Goal: Task Accomplishment & Management: Use online tool/utility

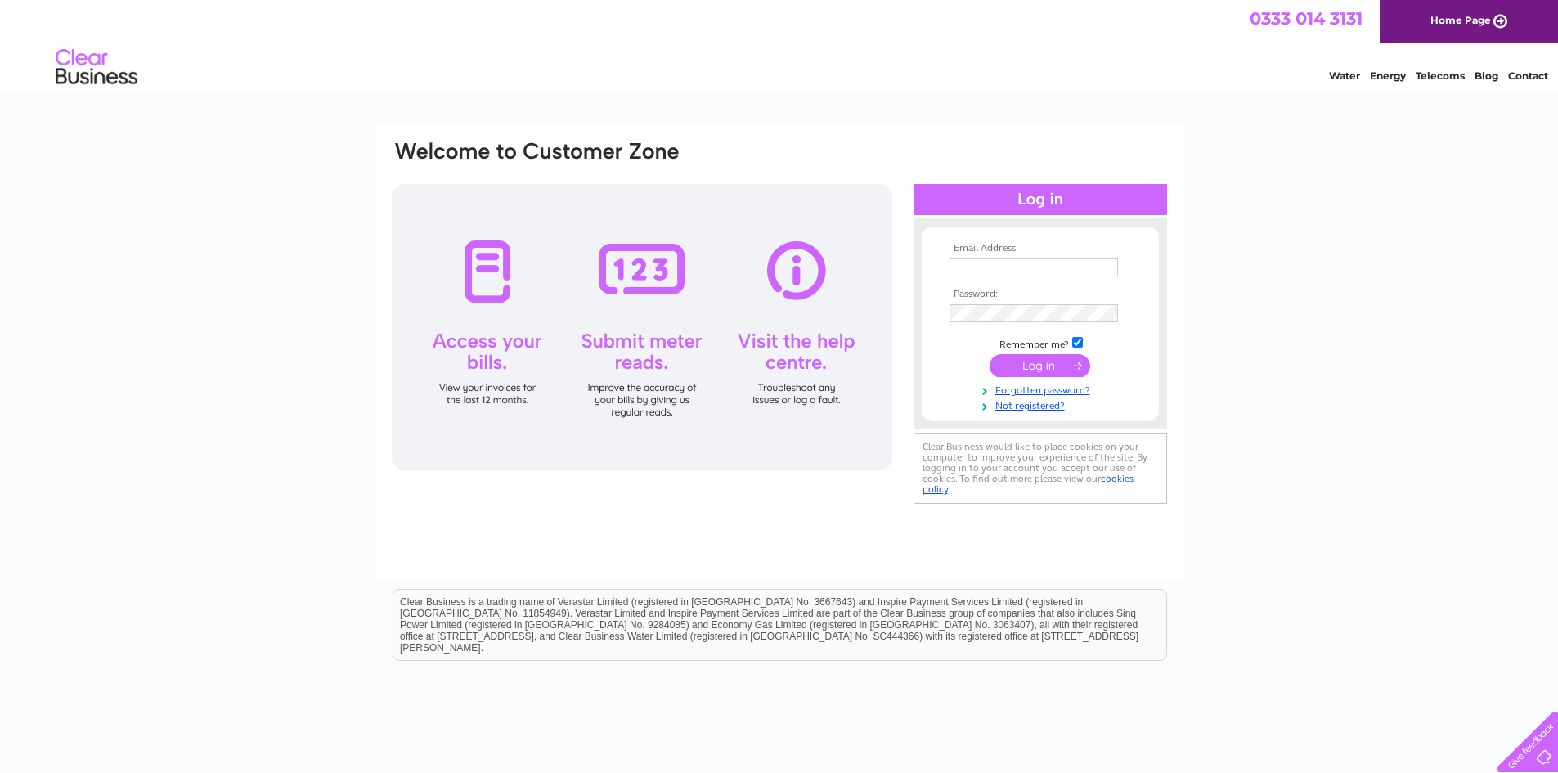
type input "info@gorillafabrication.co.uk"
click at [1048, 371] on input "submit" at bounding box center [1040, 365] width 101 height 23
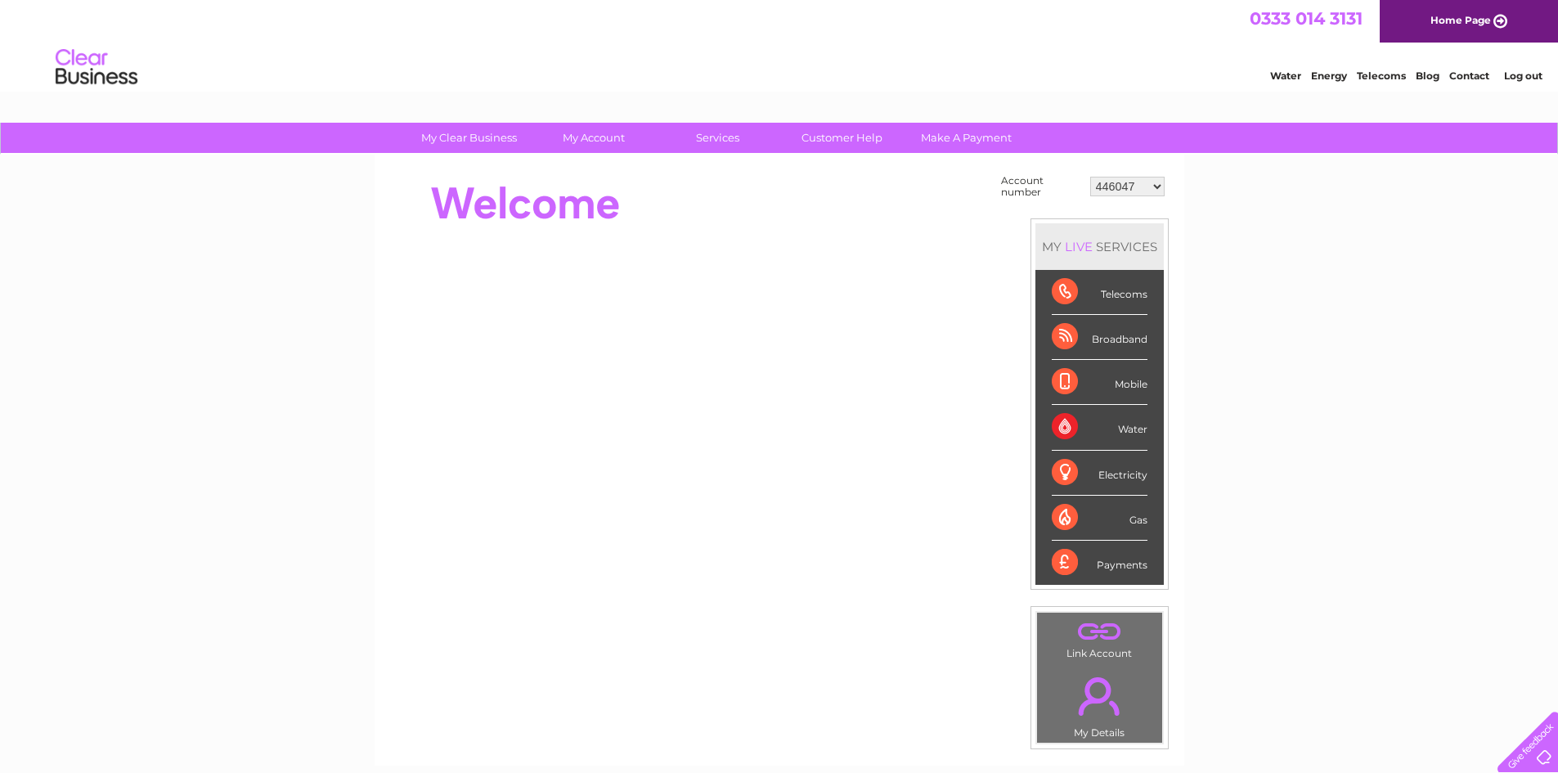
click at [1110, 179] on select "446047 30303159" at bounding box center [1127, 187] width 74 height 20
select select "30303159"
click at [1090, 177] on select "446047 30303159" at bounding box center [1127, 187] width 74 height 20
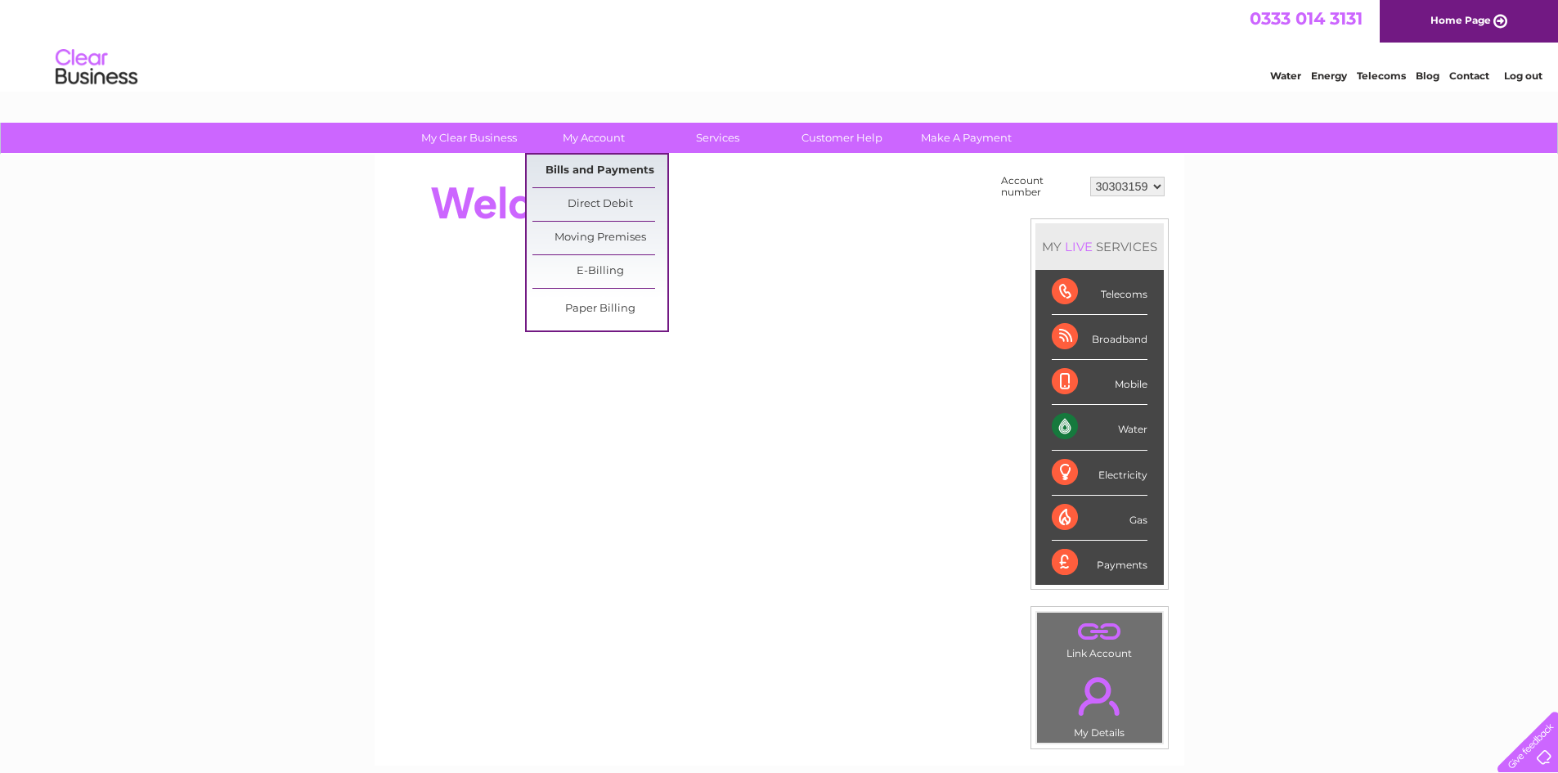
click at [602, 164] on link "Bills and Payments" at bounding box center [600, 171] width 135 height 33
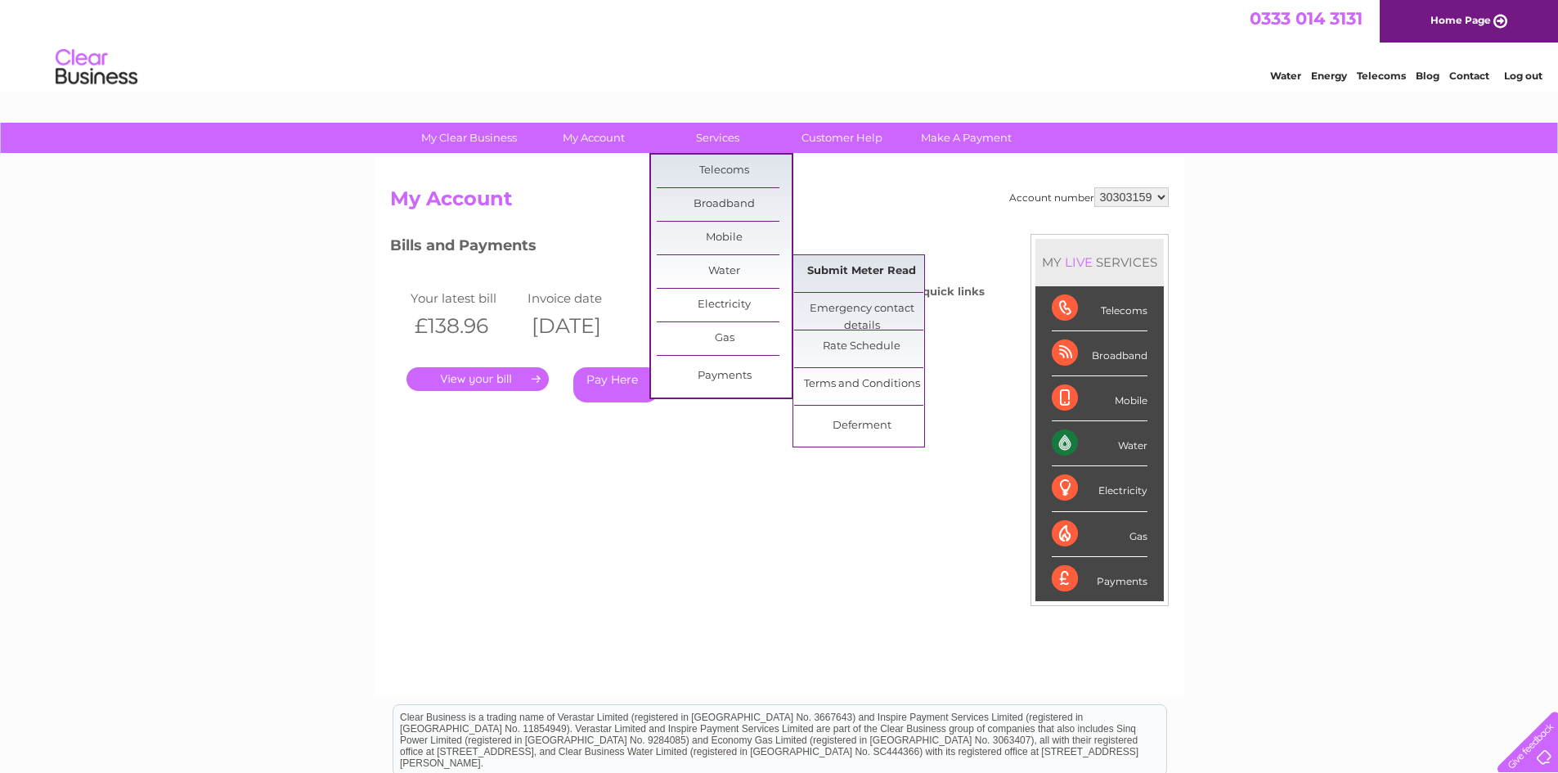
click at [825, 267] on link "Submit Meter Read" at bounding box center [861, 271] width 135 height 33
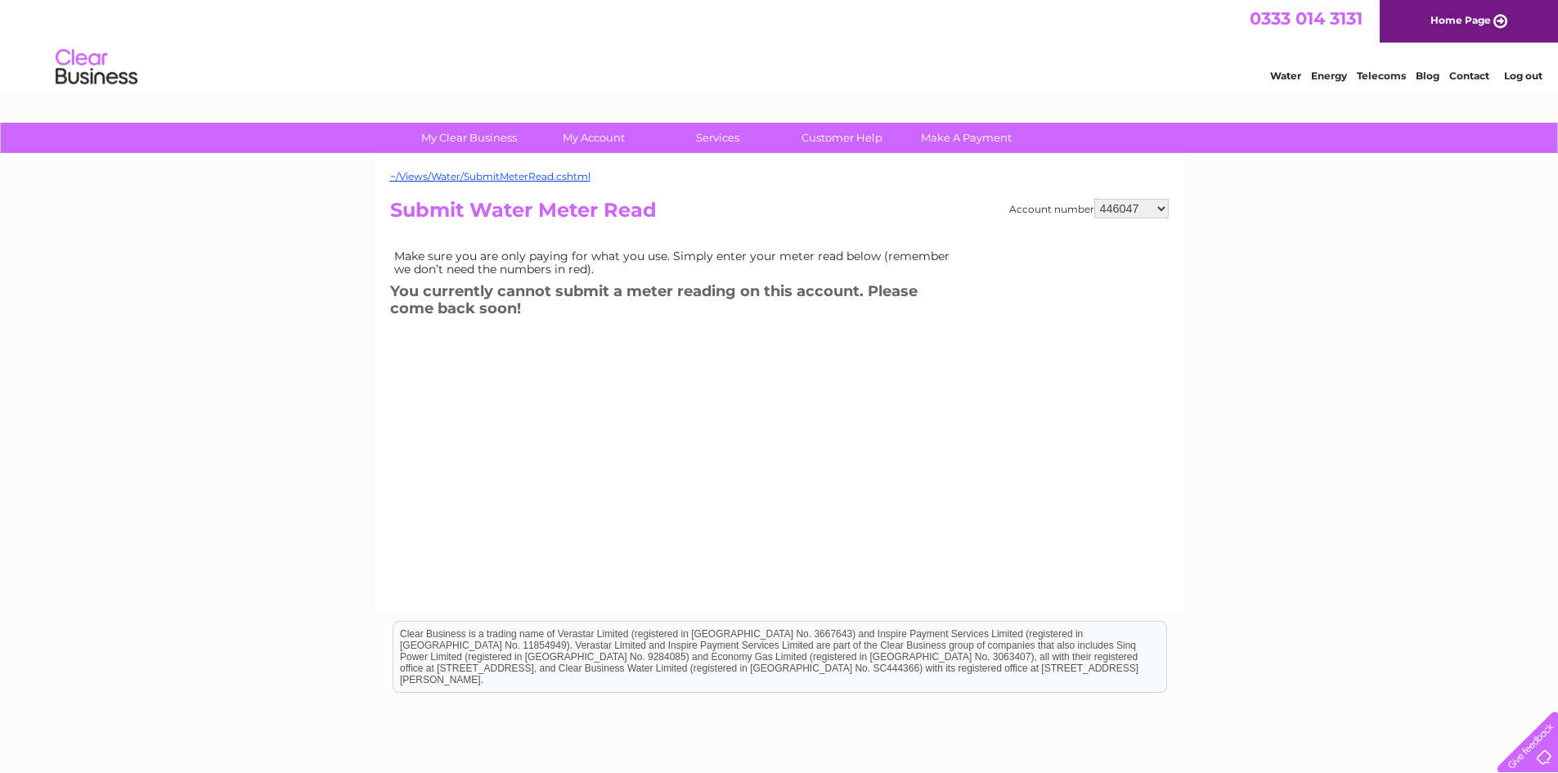
click at [1121, 209] on select "446047 30303159" at bounding box center [1131, 209] width 74 height 20
select select "30303159"
click at [1094, 199] on select "446047 30303159" at bounding box center [1131, 209] width 74 height 20
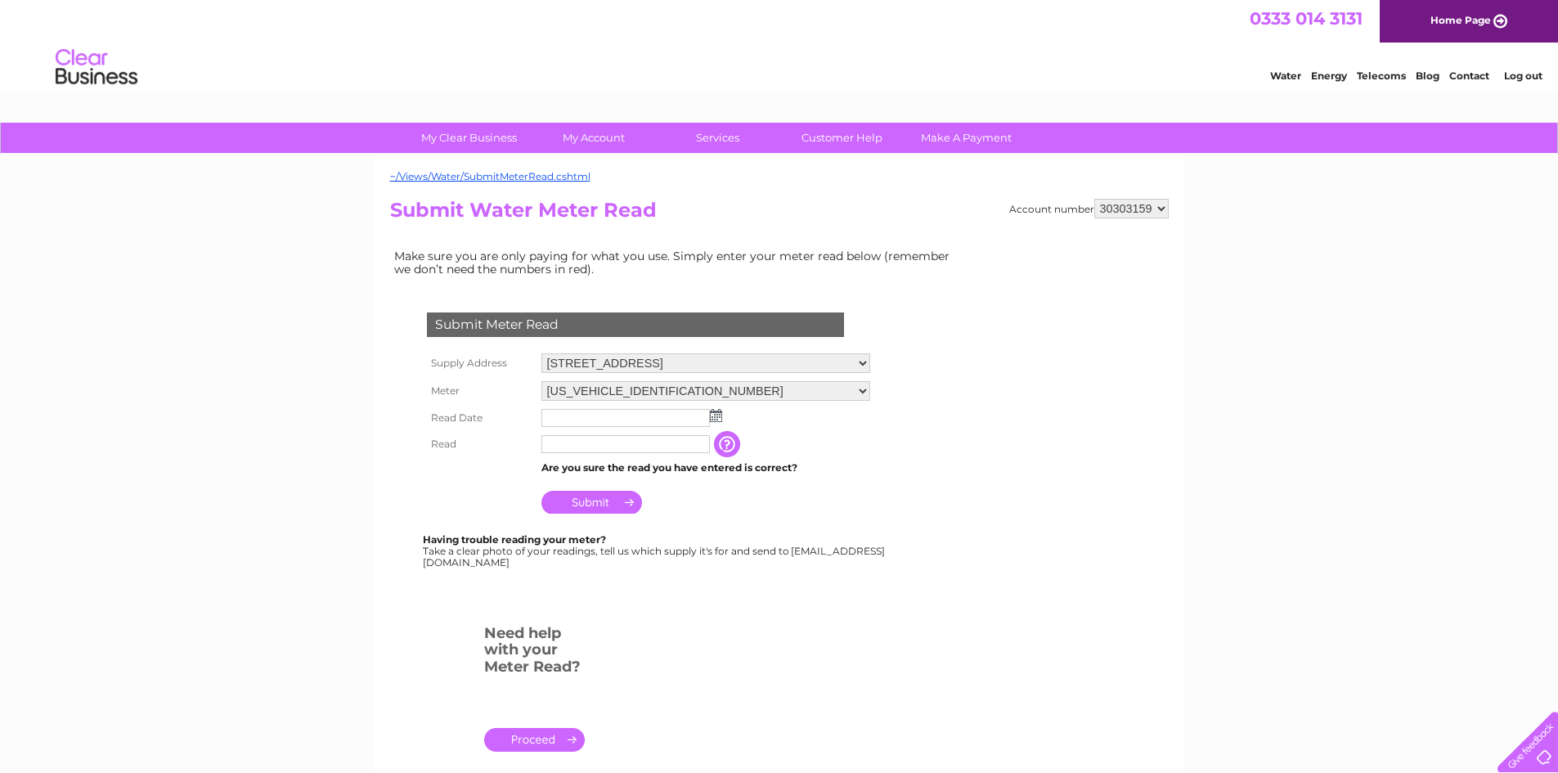
click at [644, 411] on input "text" at bounding box center [625, 418] width 169 height 18
click at [716, 420] on img at bounding box center [716, 415] width 12 height 13
click at [552, 434] on link "Prev" at bounding box center [556, 442] width 20 height 20
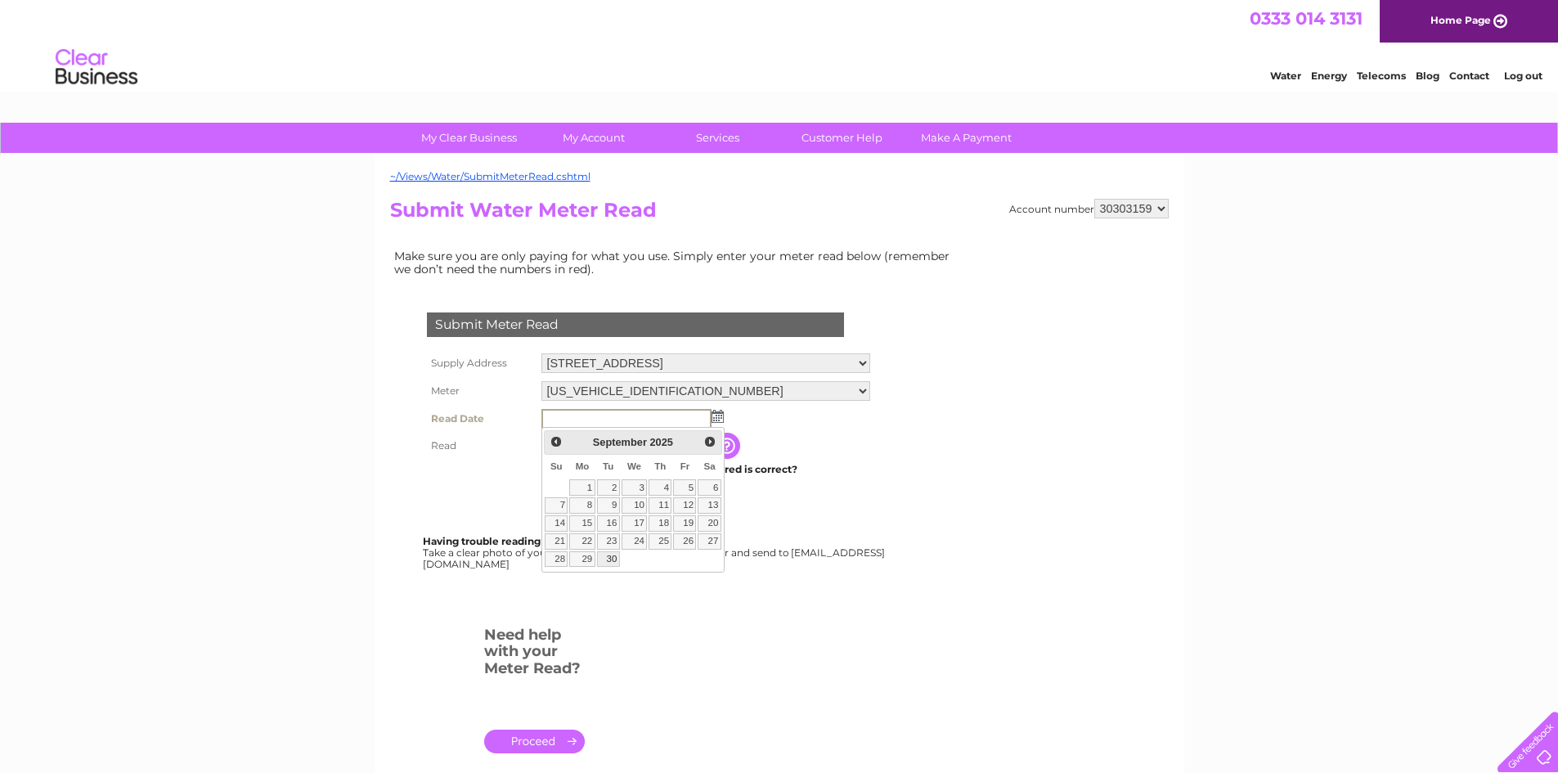
click at [612, 562] on link "30" at bounding box center [608, 559] width 23 height 16
type input "2025/09/30"
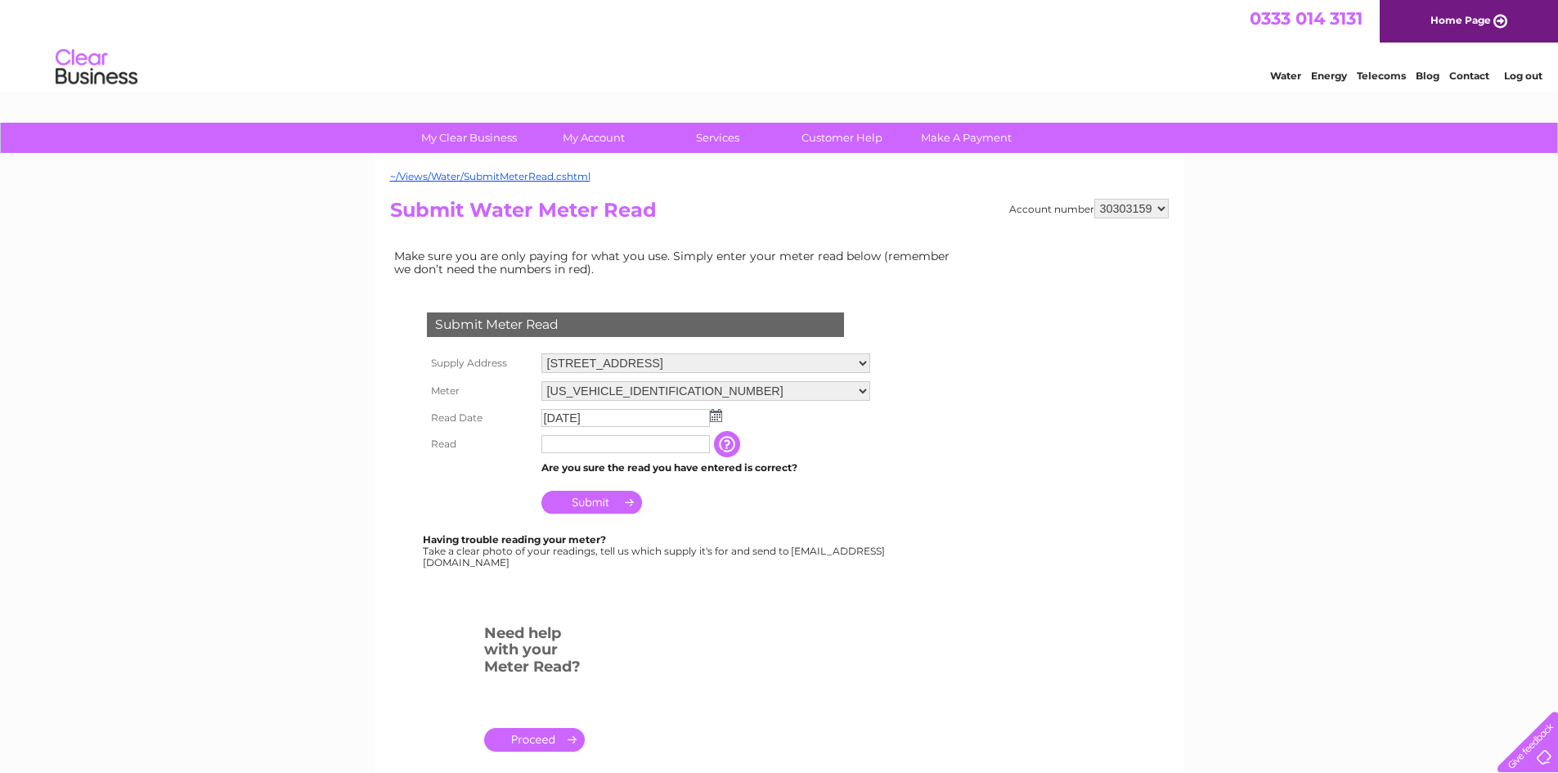
click at [631, 448] on input "text" at bounding box center [625, 444] width 169 height 18
type input "4793"
click at [594, 524] on div "Submit Meter Read Supply Address 813 South Street, Glasgow, Lanarkshire, G14 0B…" at bounding box center [638, 432] width 497 height 273
click at [600, 501] on input "Submit" at bounding box center [591, 502] width 101 height 23
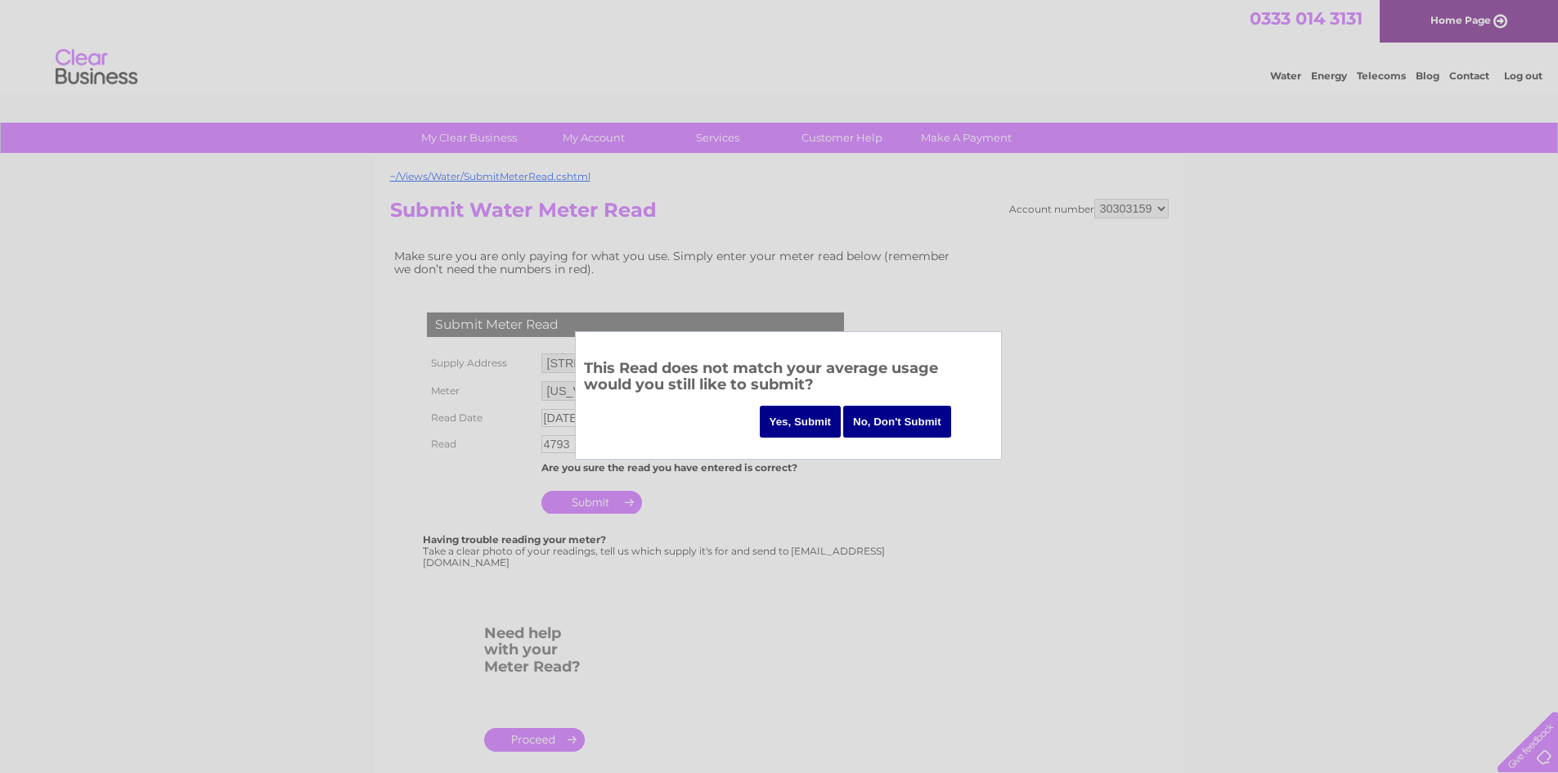
click at [803, 407] on div "This Read does not match your average usage would you still like to submit? Yes…" at bounding box center [788, 395] width 427 height 128
click at [810, 409] on input "Yes, Submit" at bounding box center [801, 422] width 82 height 32
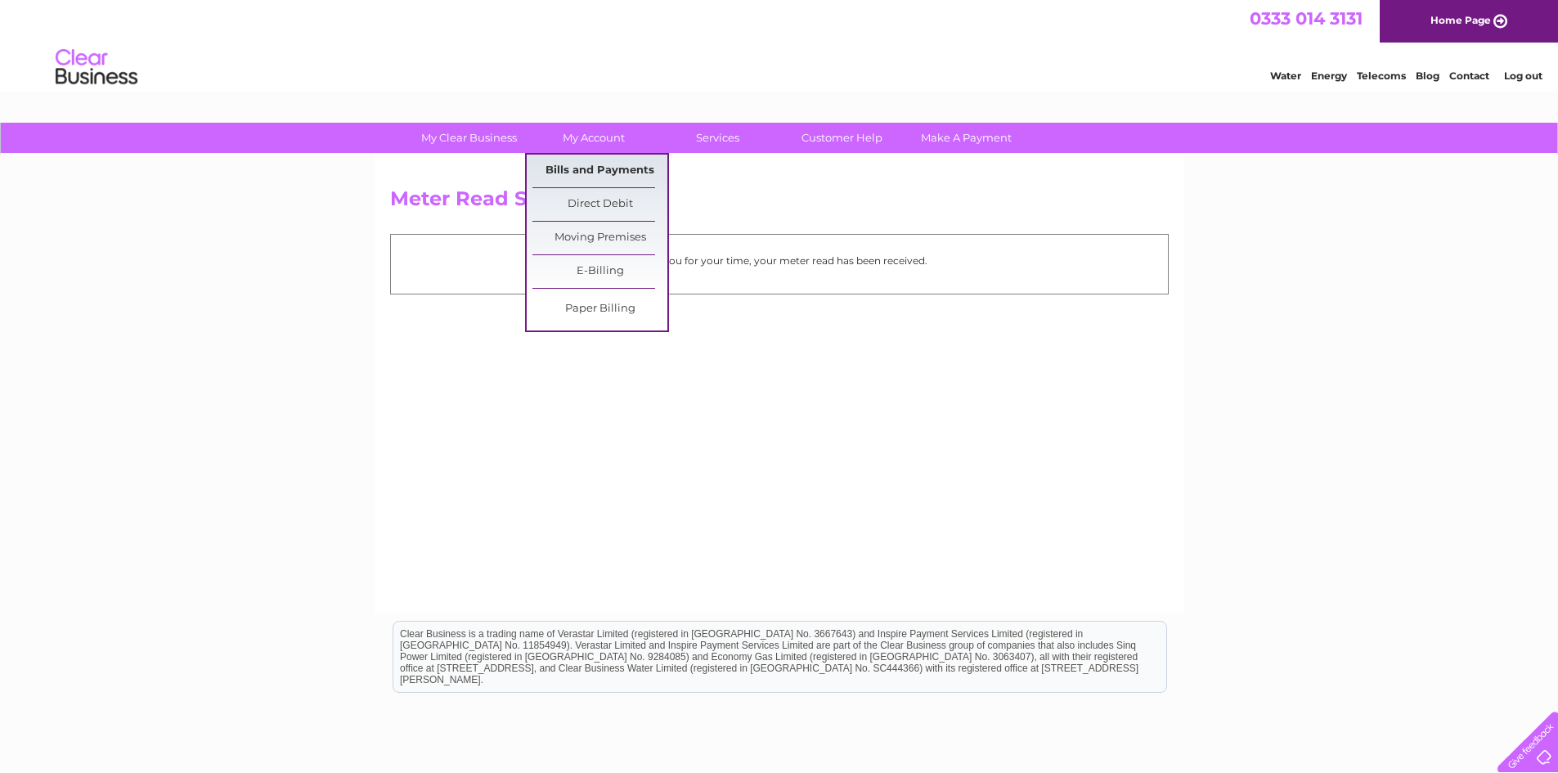
click at [615, 164] on link "Bills and Payments" at bounding box center [600, 171] width 135 height 33
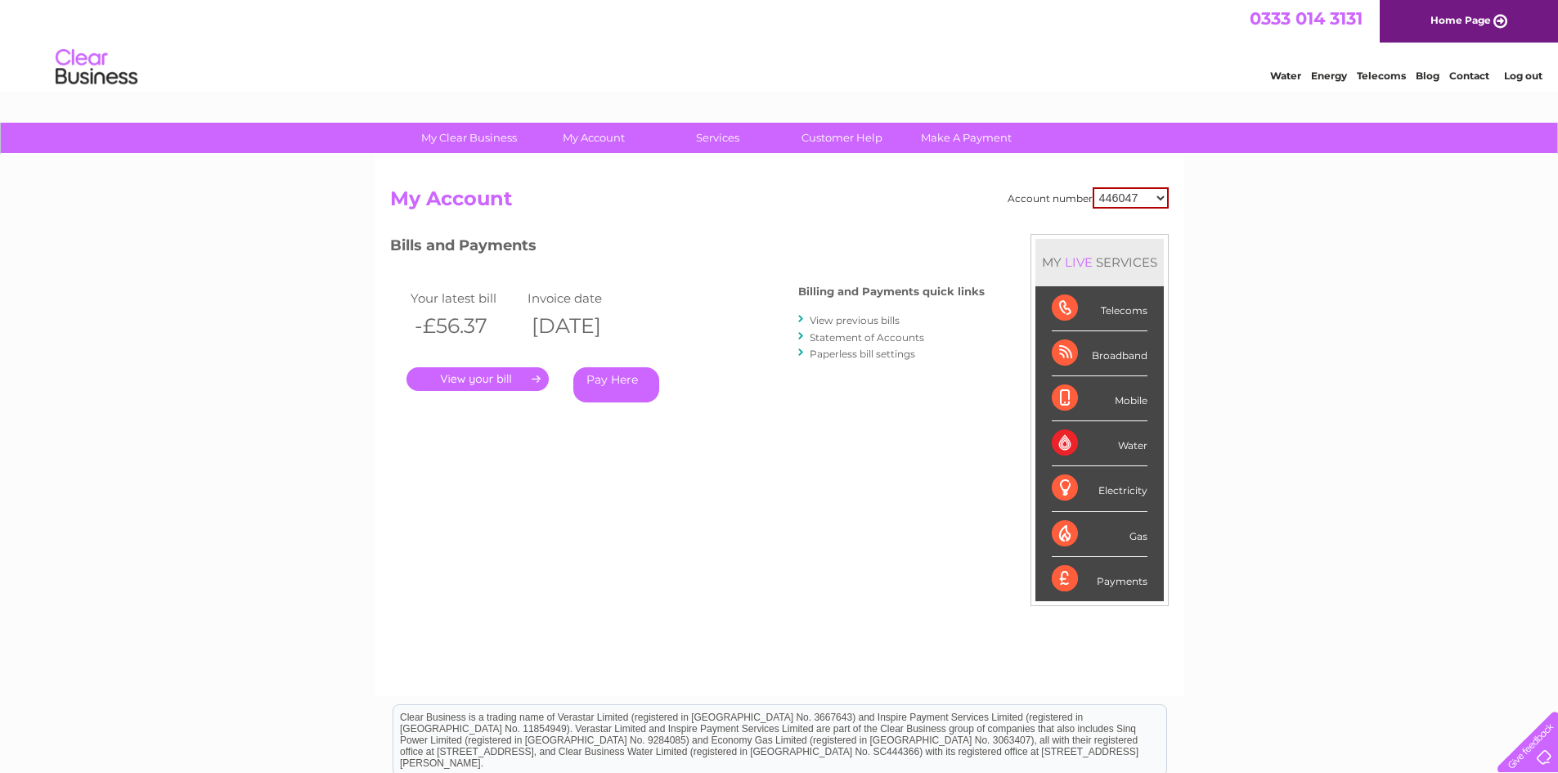
click at [1114, 200] on select "446047 30303159" at bounding box center [1131, 197] width 76 height 21
select select "30303159"
click at [1093, 187] on select "446047 30303159" at bounding box center [1131, 197] width 76 height 21
click at [513, 371] on link "." at bounding box center [478, 379] width 142 height 24
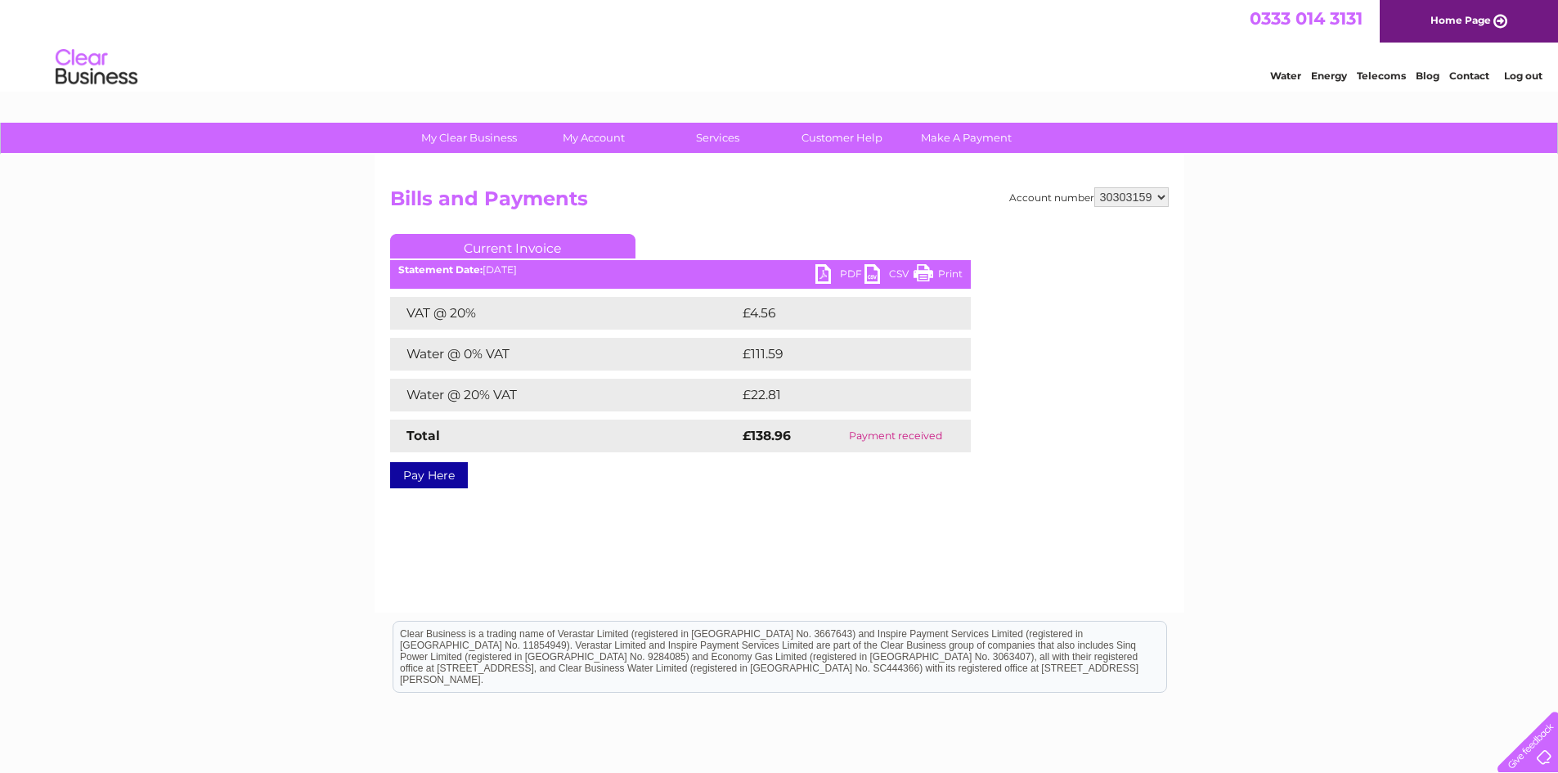
click at [816, 281] on link "PDF" at bounding box center [840, 276] width 49 height 24
